Goal: Check status: Check status

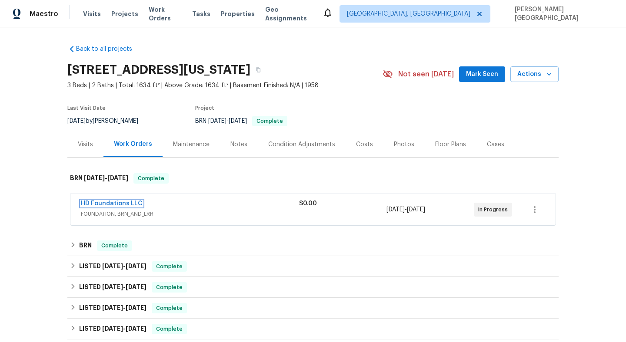
click at [112, 206] on link "HD Foundations LLC" at bounding box center [112, 204] width 62 height 6
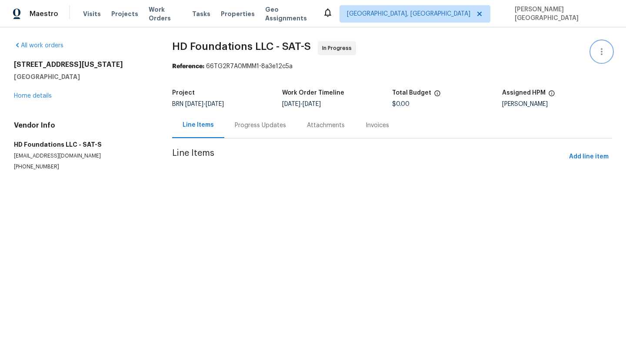
click at [597, 54] on icon "button" at bounding box center [601, 51] width 10 height 10
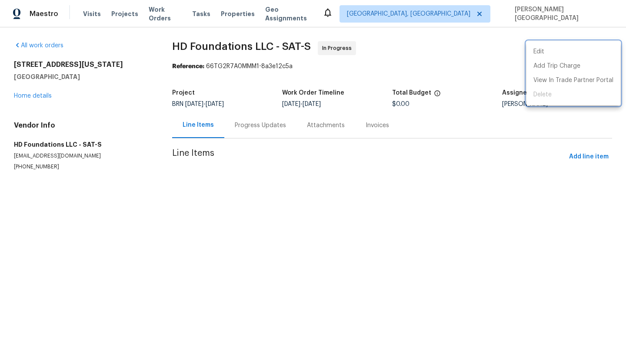
click at [240, 148] on div at bounding box center [313, 171] width 626 height 342
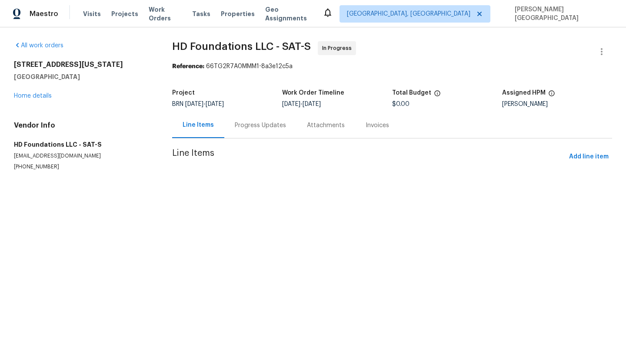
click at [240, 130] on div "Progress Updates" at bounding box center [260, 126] width 72 height 26
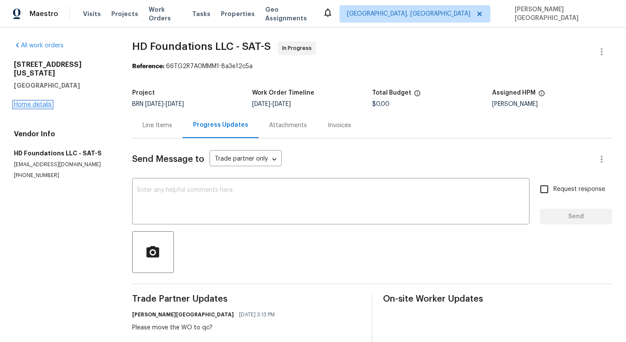
click at [37, 102] on link "Home details" at bounding box center [33, 105] width 38 height 6
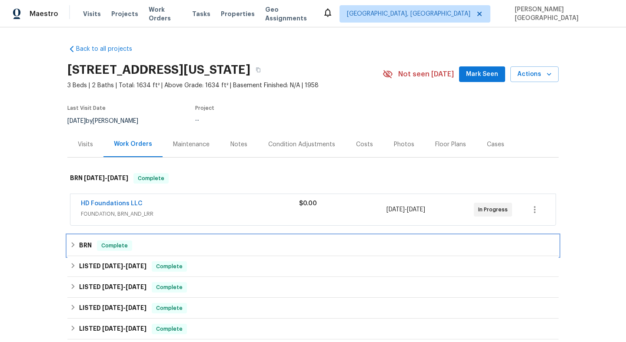
click at [101, 240] on div "BRN Complete" at bounding box center [312, 246] width 491 height 21
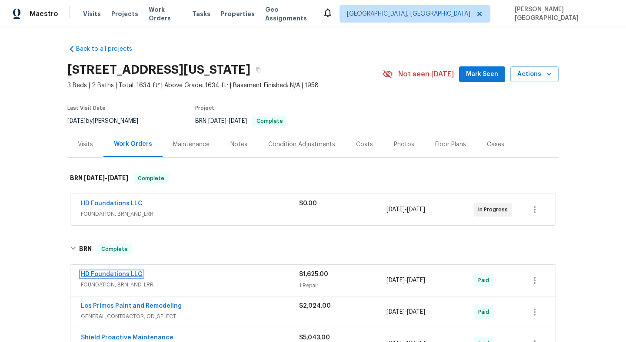
click at [122, 275] on link "HD Foundations LLC" at bounding box center [112, 275] width 62 height 6
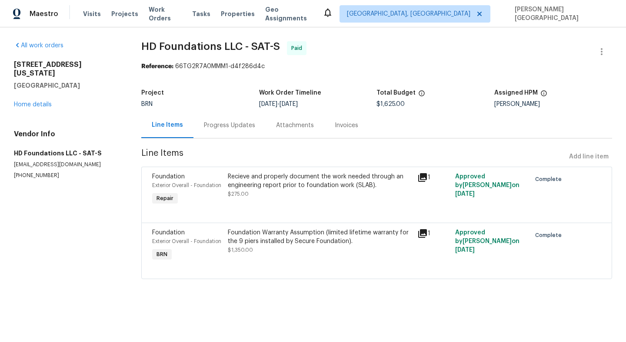
click at [233, 137] on div "Progress Updates" at bounding box center [229, 126] width 72 height 26
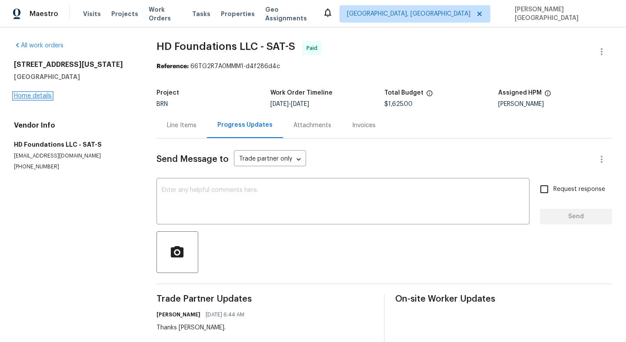
click at [44, 94] on link "Home details" at bounding box center [33, 96] width 38 height 6
